Goal: Information Seeking & Learning: Find contact information

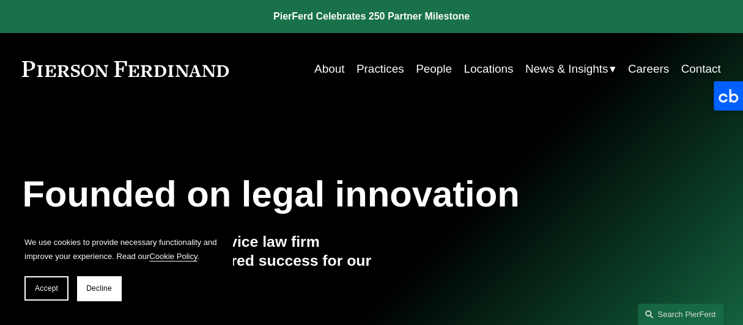
click at [380, 72] on link "Practices" at bounding box center [380, 68] width 48 height 23
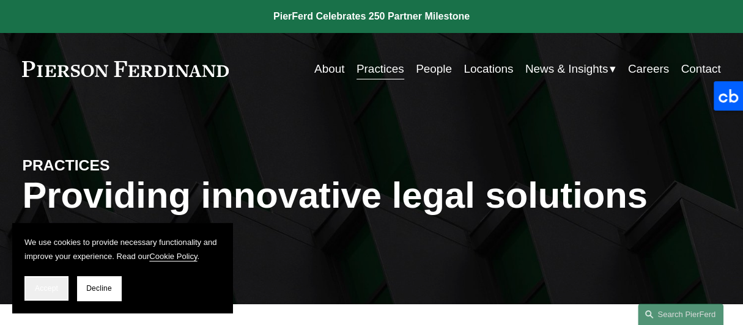
click at [51, 290] on span "Accept" at bounding box center [46, 288] width 23 height 9
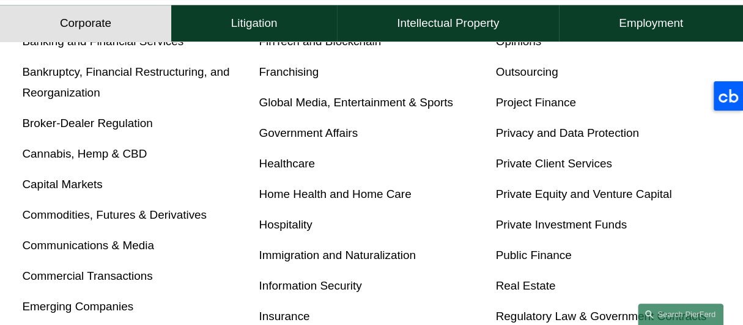
scroll to position [489, 0]
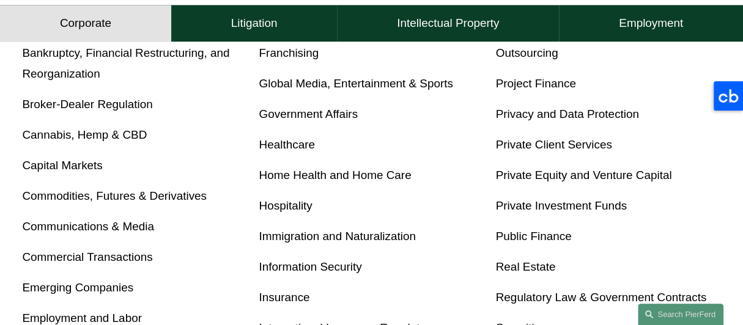
click at [571, 212] on link "Private Investment Funds" at bounding box center [561, 205] width 131 height 13
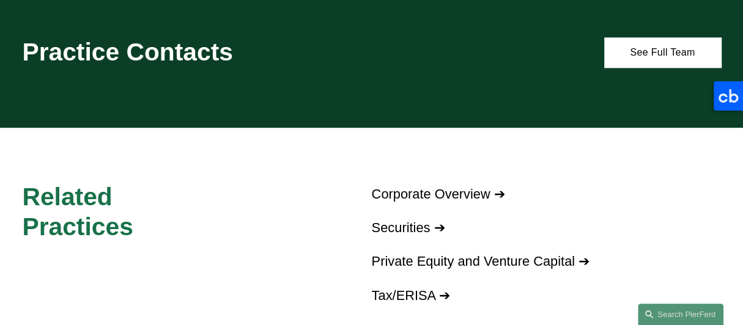
scroll to position [978, 0]
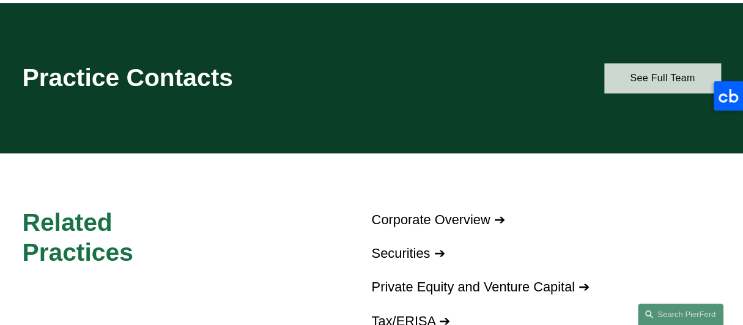
click at [653, 87] on link "See Full Team" at bounding box center [662, 78] width 116 height 30
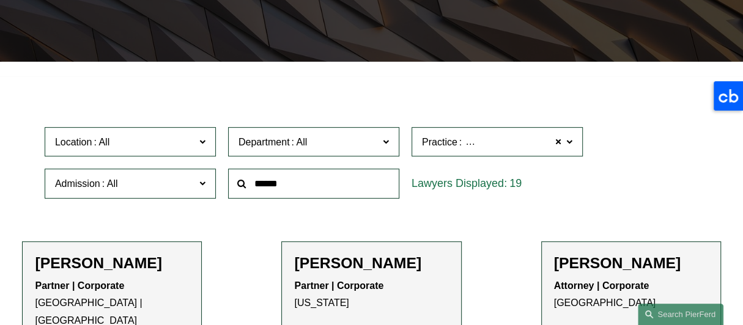
scroll to position [305, 0]
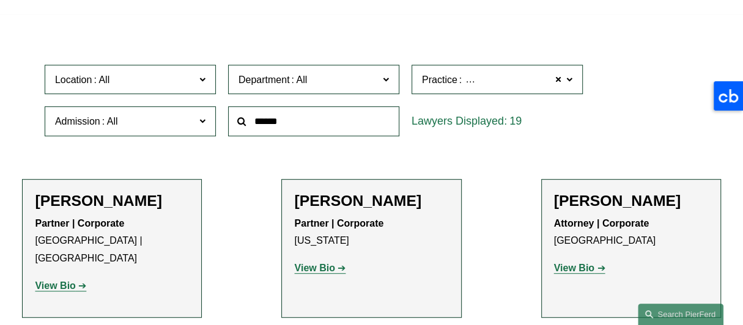
click at [377, 87] on span "Department" at bounding box center [308, 80] width 140 height 17
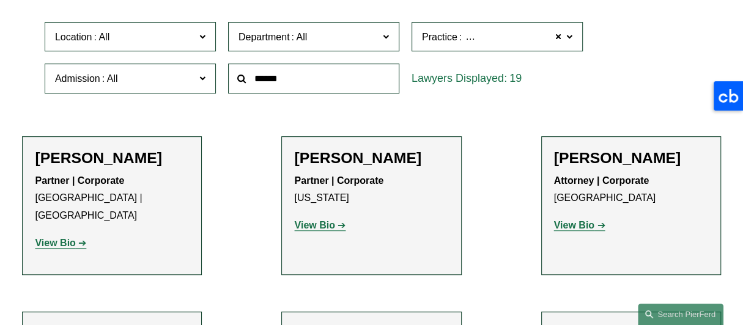
scroll to position [367, 0]
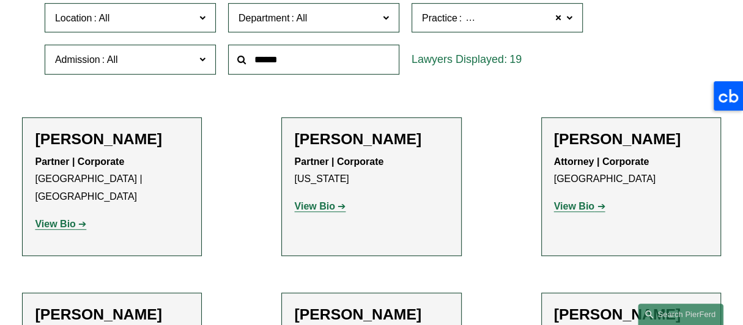
click at [0, 0] on link "Corporate" at bounding box center [0, 0] width 0 height 0
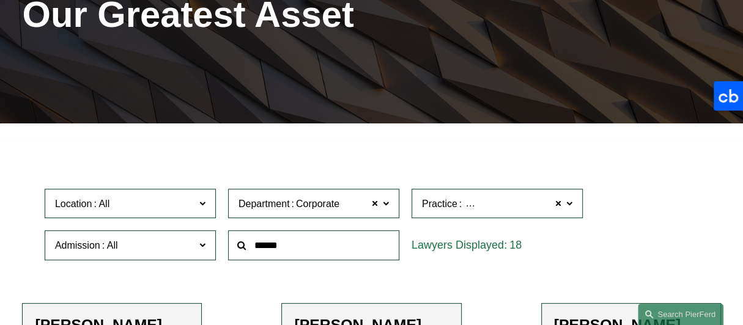
scroll to position [176, 0]
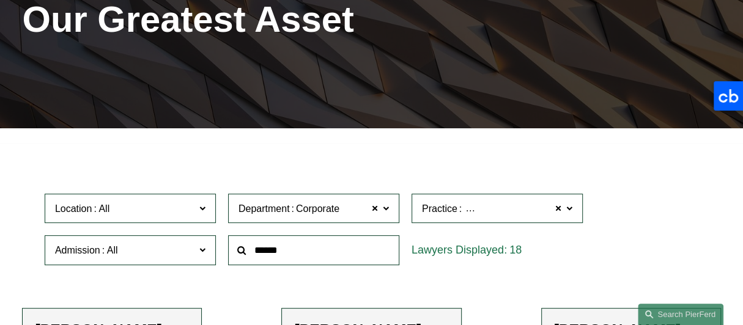
click at [539, 210] on span "Private Investment Funds" at bounding box center [518, 209] width 111 height 16
click at [0, 0] on link "Private Investment Funds" at bounding box center [0, 0] width 0 height 0
click at [197, 211] on label "Location" at bounding box center [130, 209] width 171 height 30
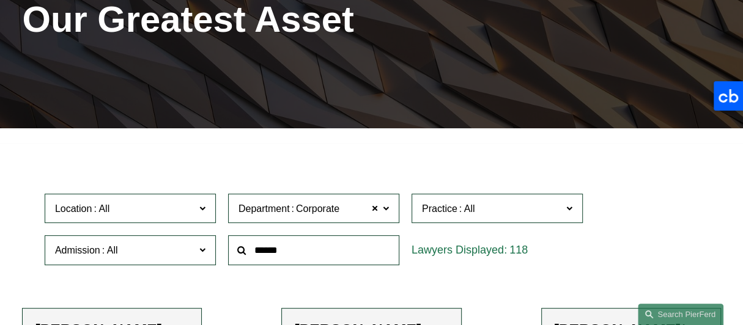
click at [0, 0] on link "New York" at bounding box center [0, 0] width 0 height 0
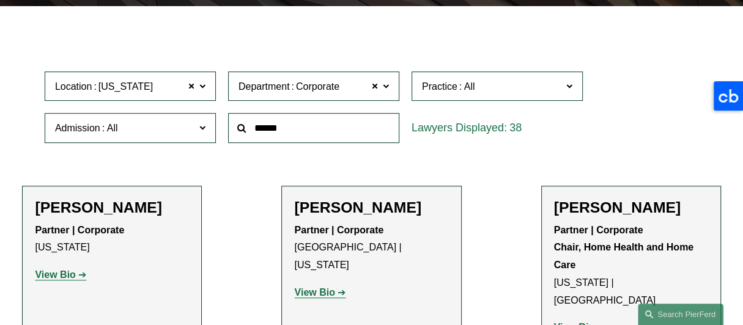
scroll to position [359, 0]
